Goal: Task Accomplishment & Management: Manage account settings

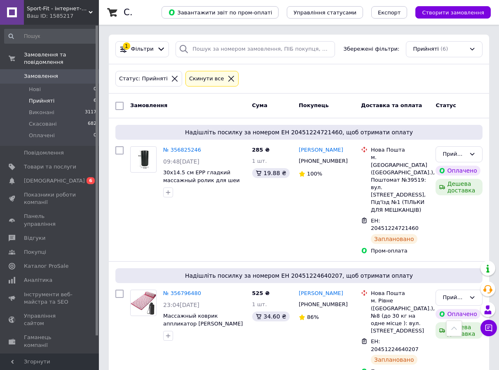
scroll to position [360, 0]
click at [44, 277] on span "Аналітика" at bounding box center [38, 280] width 28 height 7
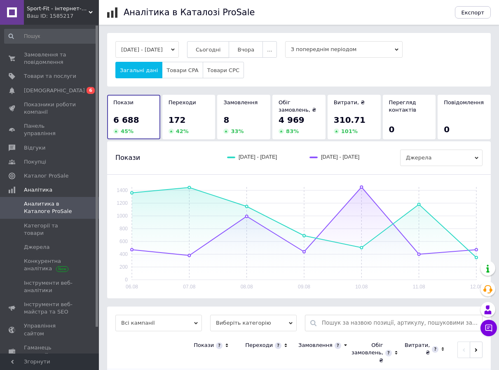
click at [221, 47] on span "Сьогодні" at bounding box center [208, 50] width 25 height 6
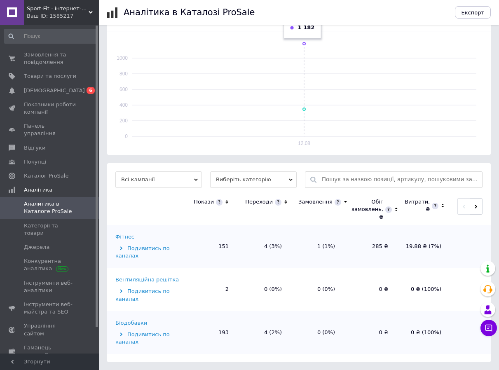
scroll to position [144, 0]
click at [33, 58] on span "Замовлення та повідомлення" at bounding box center [50, 58] width 52 height 15
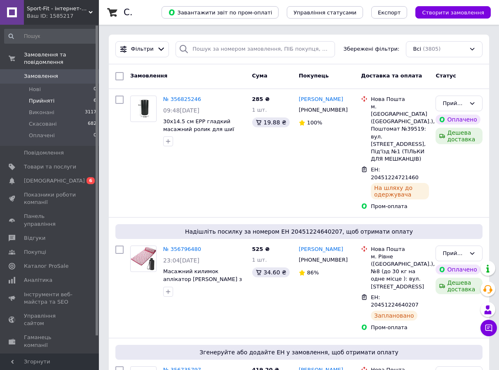
click at [38, 97] on span "Прийняті" at bounding box center [42, 100] width 26 height 7
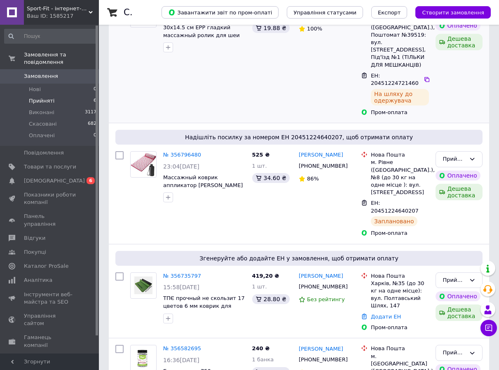
scroll to position [206, 0]
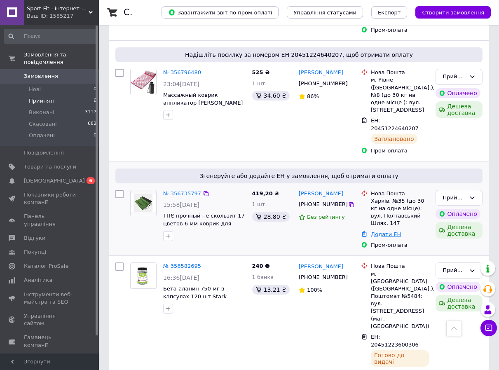
click at [384, 231] on link "Додати ЕН" at bounding box center [386, 234] width 30 height 6
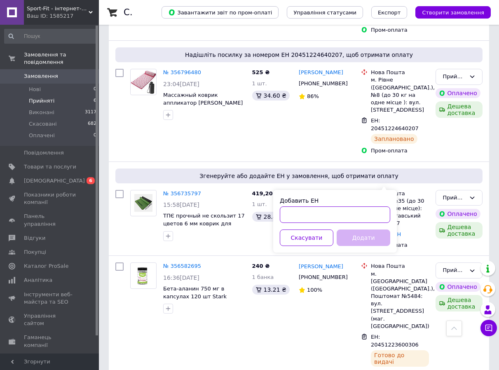
click at [334, 212] on input "Добавить ЕН" at bounding box center [335, 215] width 111 height 16
paste input "20 4512 2460 7466."
type input "20451224607466"
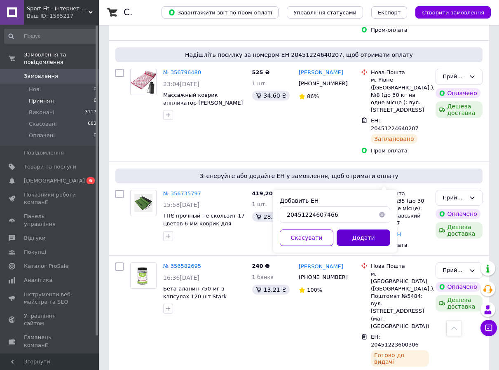
click at [355, 236] on button "Додати" at bounding box center [364, 238] width 54 height 16
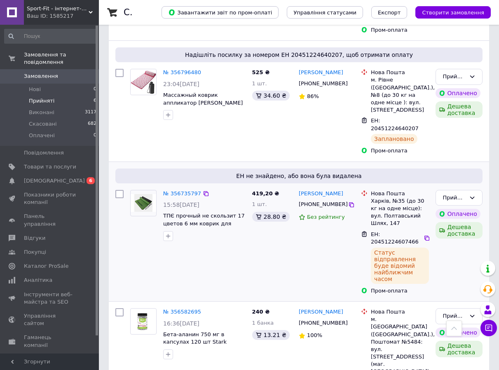
scroll to position [0, 0]
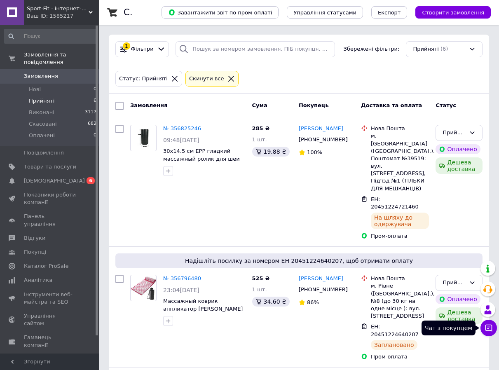
click at [490, 325] on icon at bounding box center [489, 328] width 7 height 7
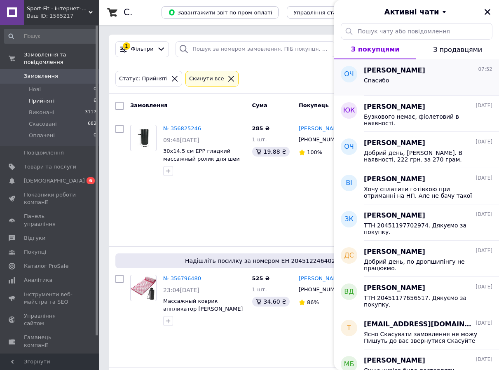
click at [388, 74] on span "[PERSON_NAME]" at bounding box center [394, 70] width 61 height 9
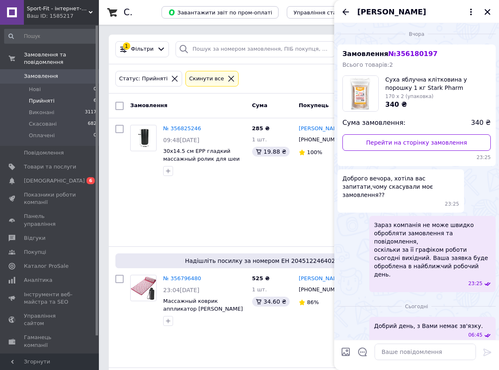
scroll to position [238, 0]
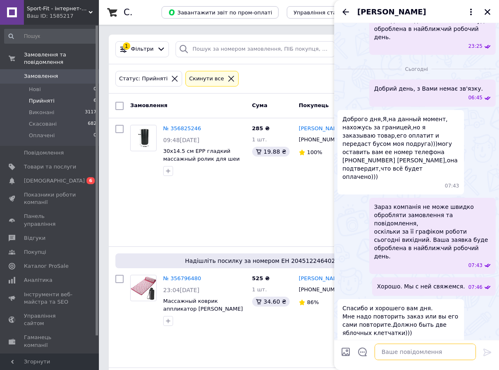
click at [409, 352] on textarea at bounding box center [425, 352] width 101 height 16
type textarea "Відправили. Дякуємо за покупку."
click at [486, 353] on icon at bounding box center [488, 353] width 10 height 10
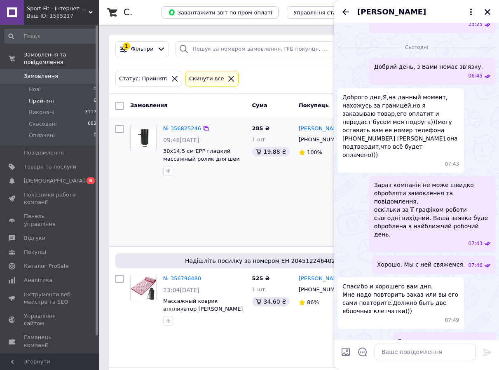
click at [125, 188] on div at bounding box center [119, 183] width 15 height 122
click at [483, 12] on button "Закрити" at bounding box center [488, 12] width 10 height 10
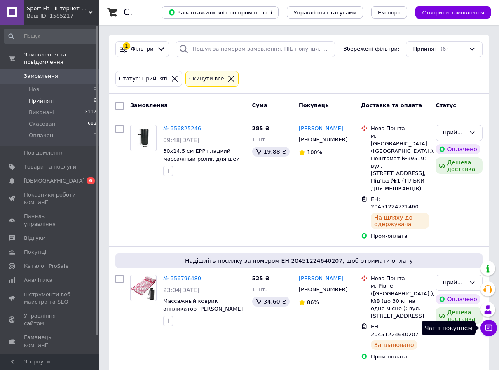
click at [484, 326] on button "Чат з покупцем" at bounding box center [489, 328] width 16 height 16
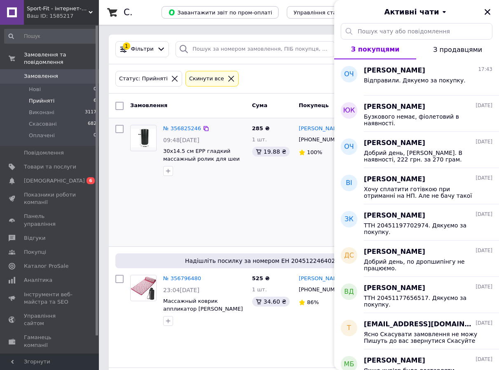
click at [240, 197] on div "№ 356825246 09:48[DATE] 30х14.5 см EPP гладкий массажный ролик для шеи спины ру…" at bounding box center [188, 183] width 122 height 122
click at [485, 12] on icon "Закрити" at bounding box center [487, 11] width 7 height 7
